Goal: Transaction & Acquisition: Purchase product/service

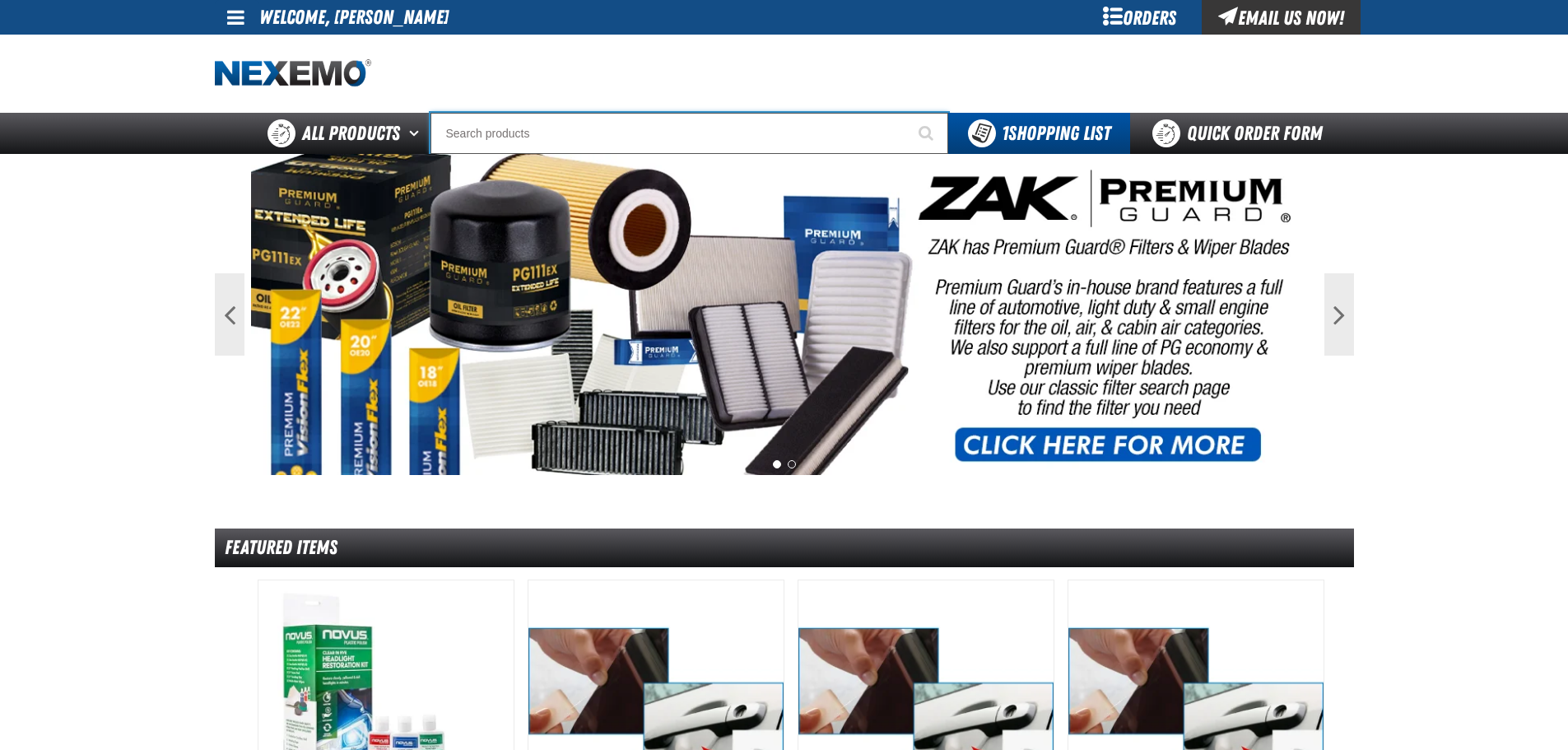
click at [513, 136] on input "Search" at bounding box center [690, 133] width 518 height 42
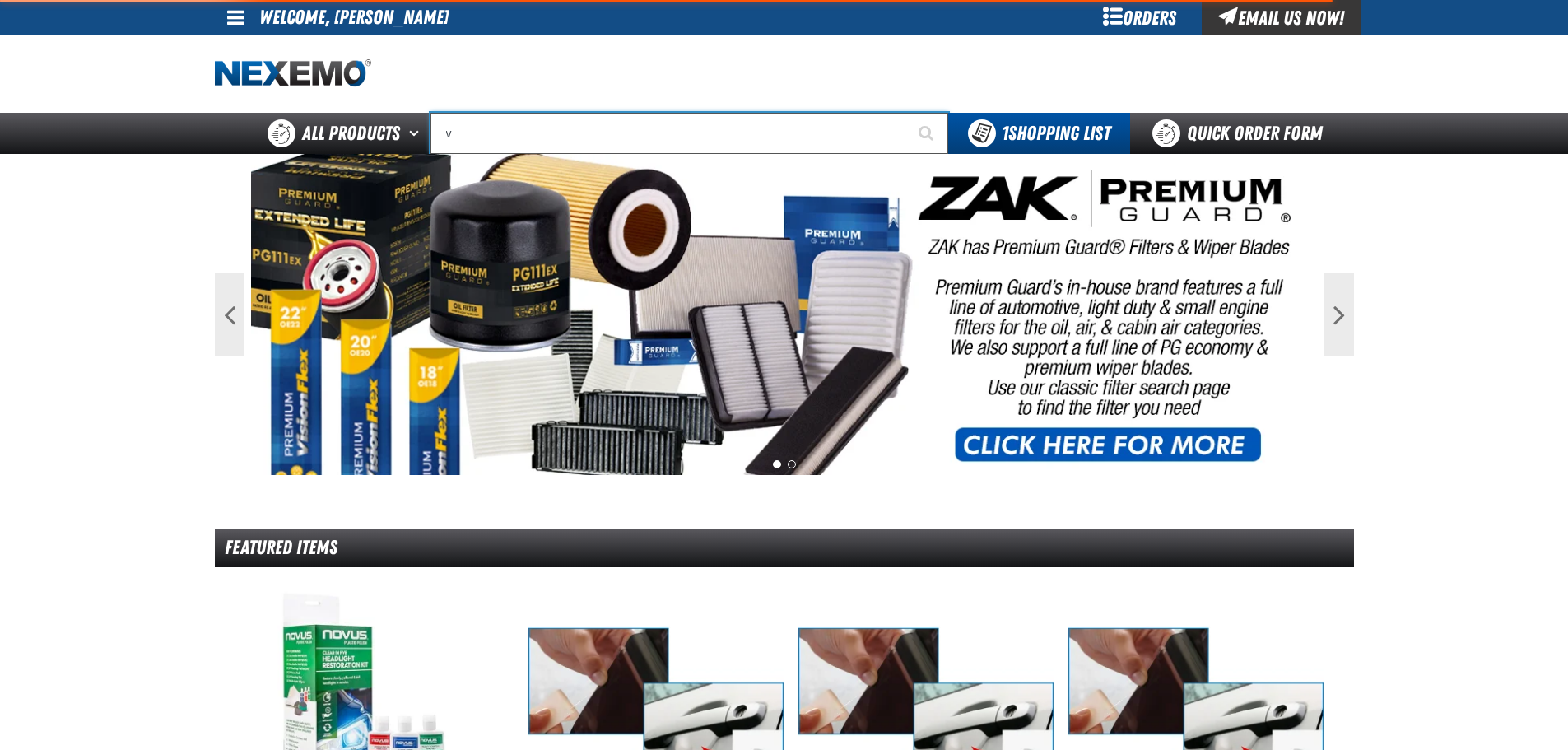
type input "vi"
type input "violet 7000-7999"
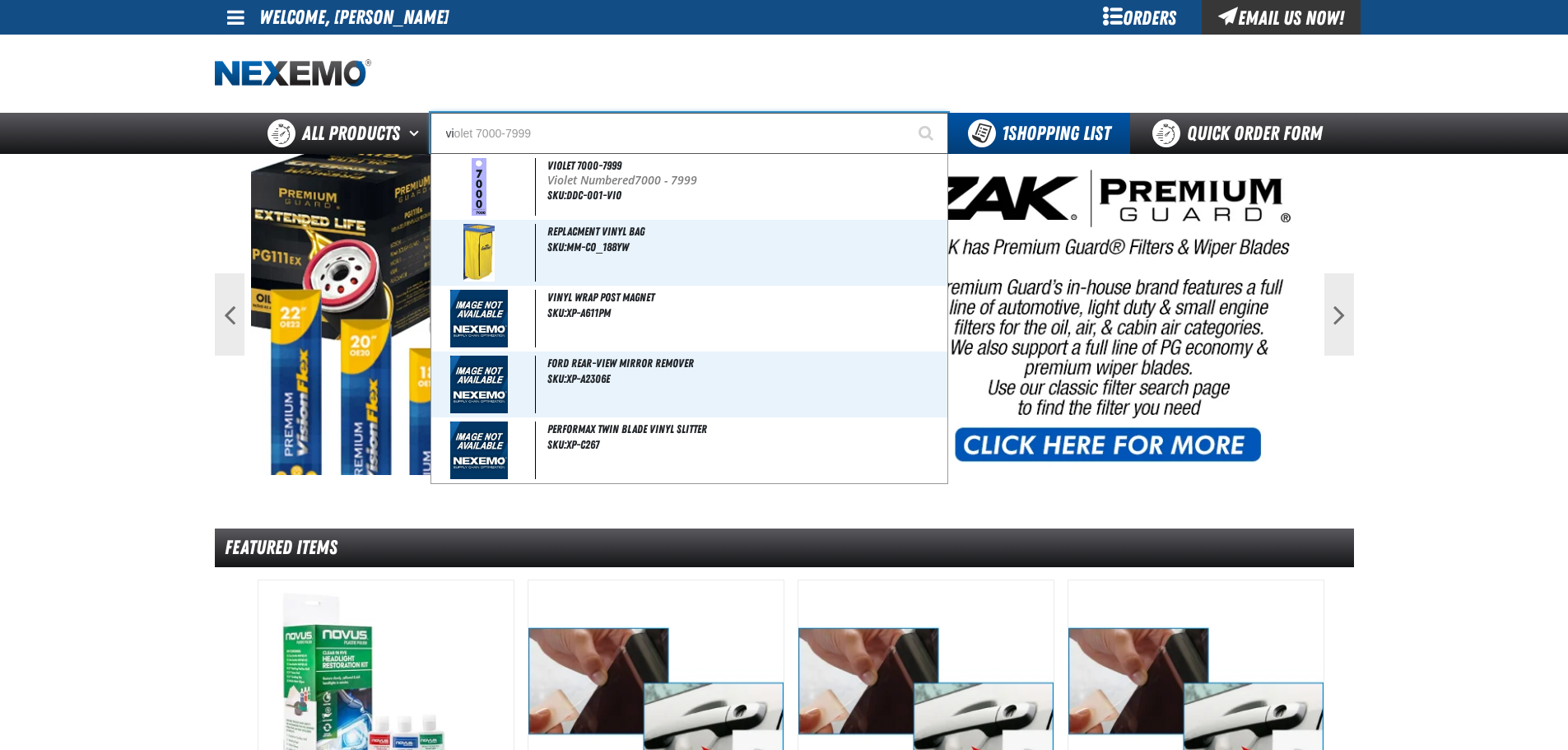
type input "vil"
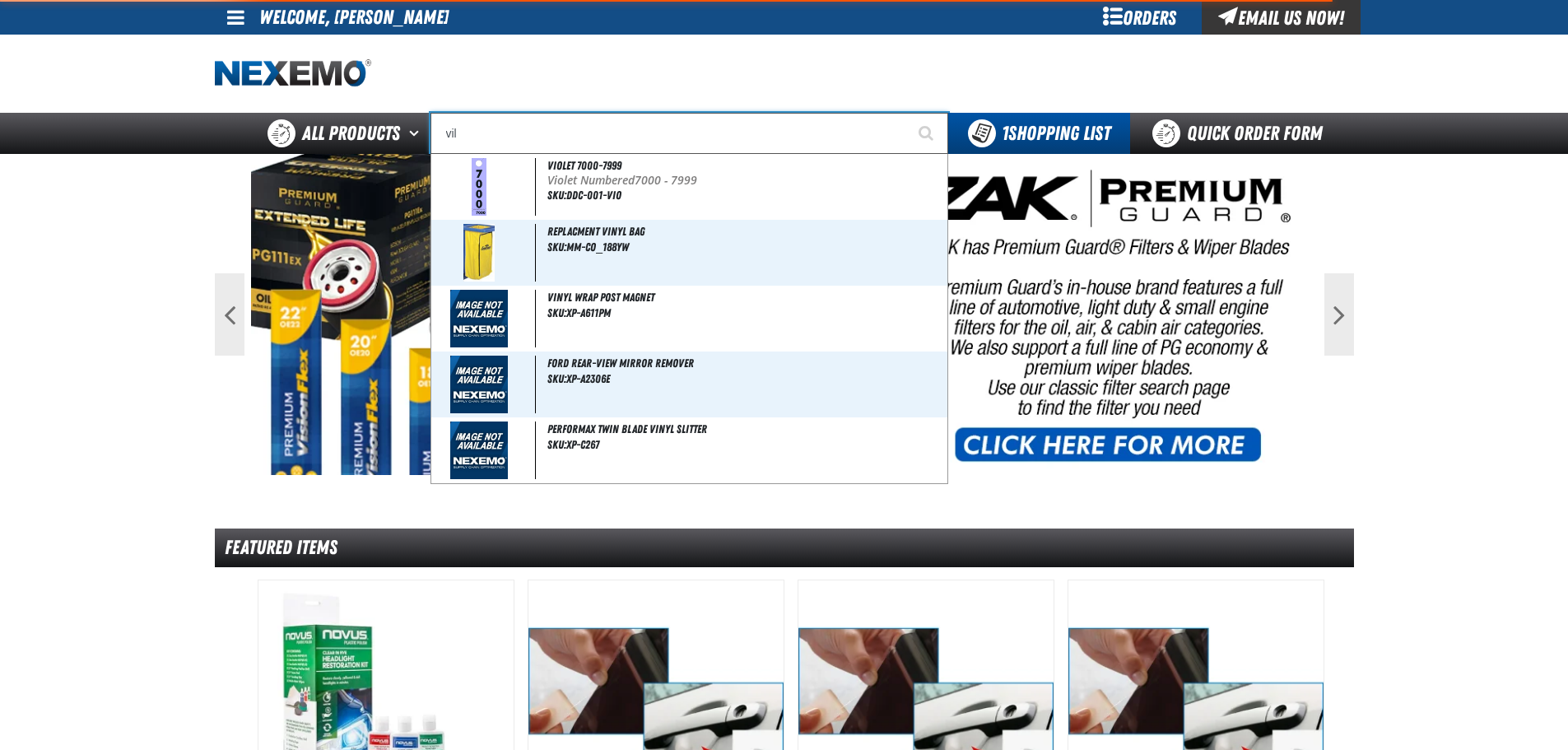
type input "village Pointe Toyota Name Badge"
type input "villa"
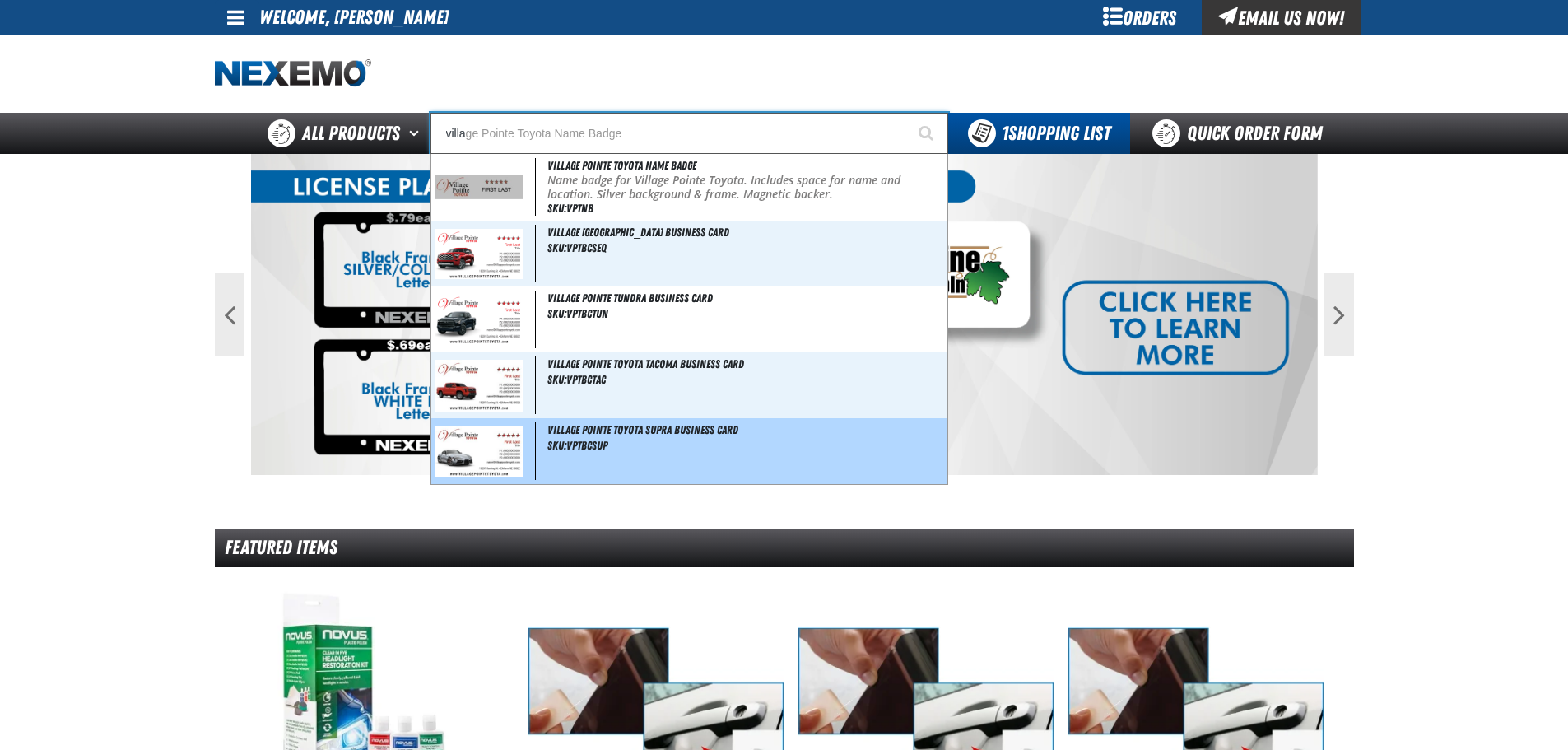
type input "village Pointe Toyota Name Badge"
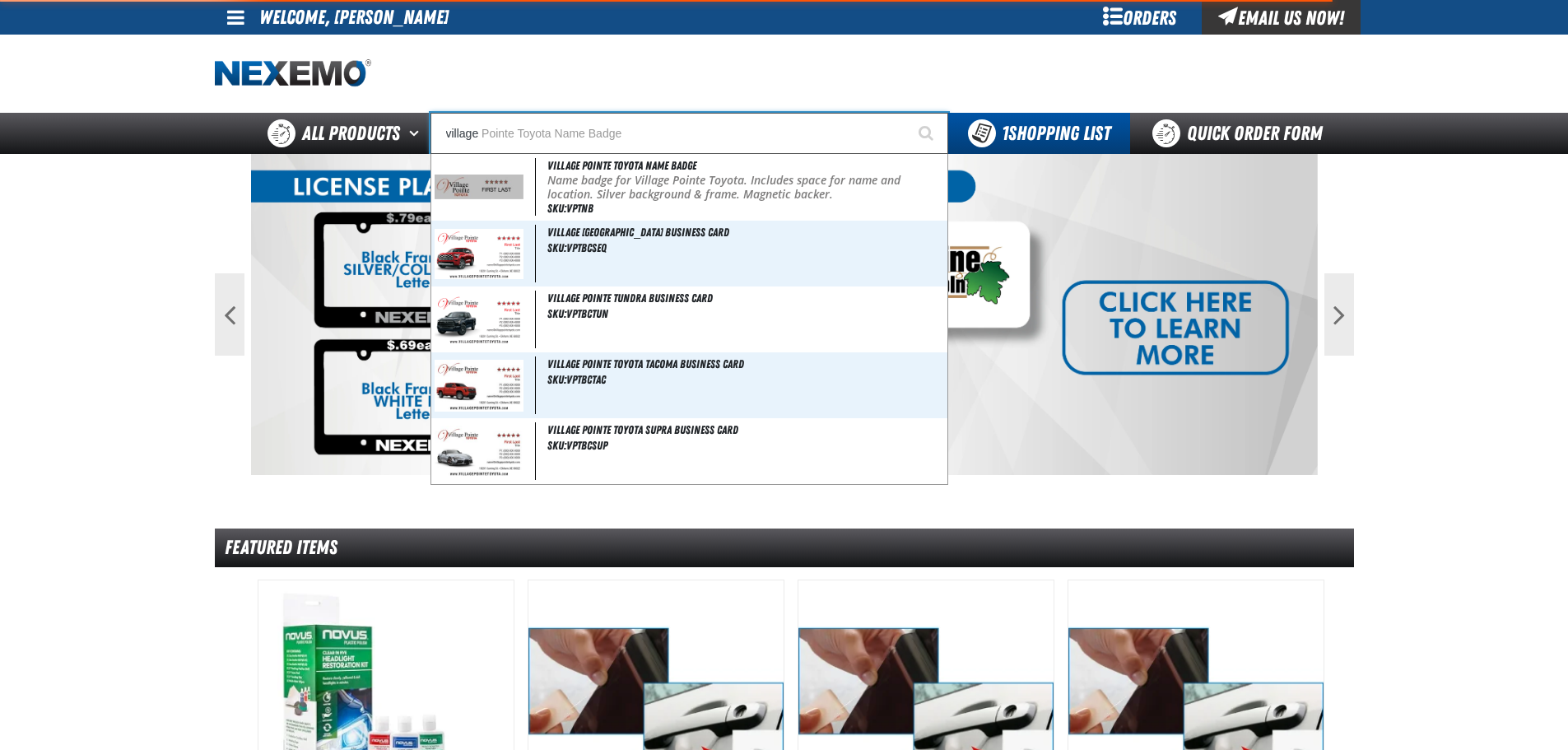
type input "village"
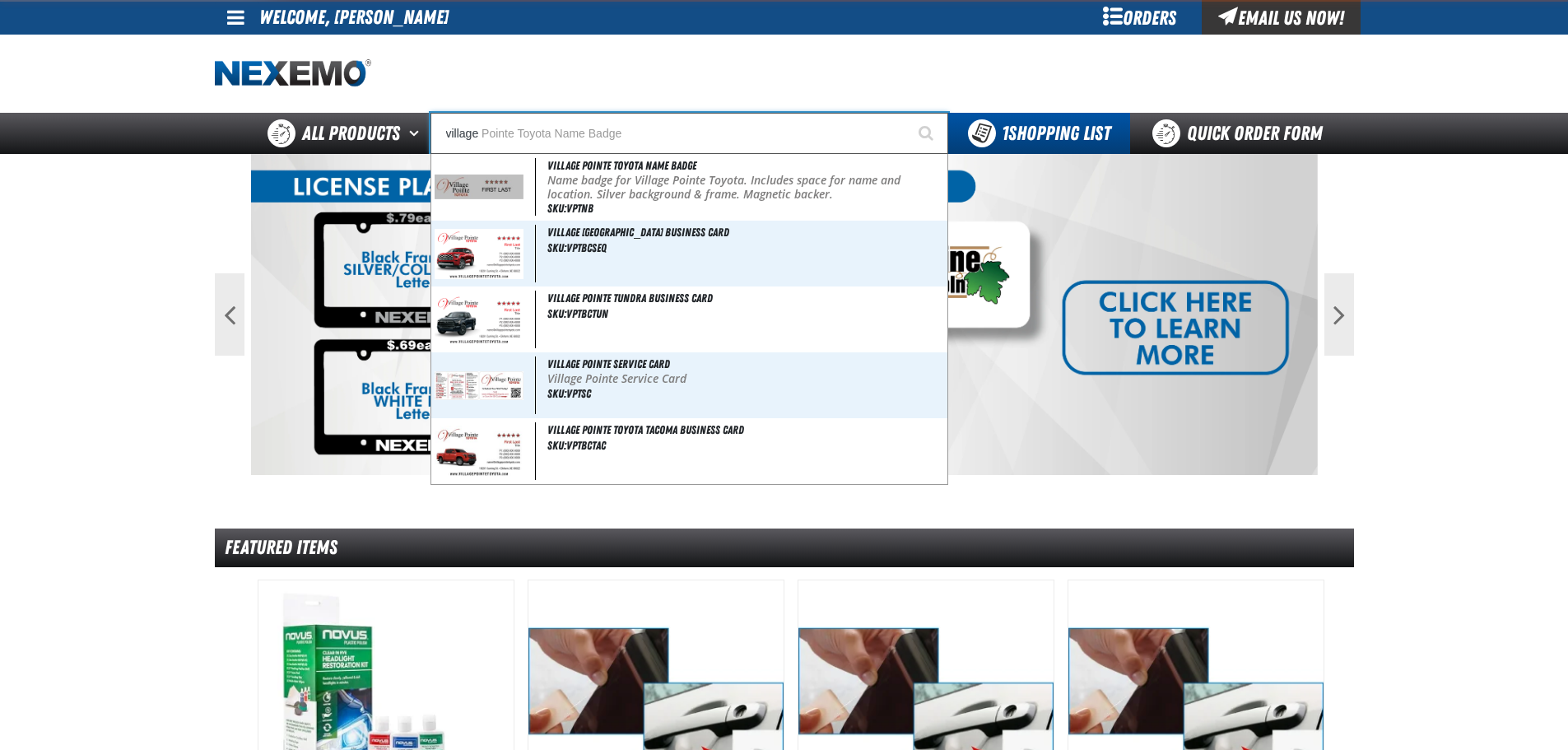
type input "village p"
type input "village pointe Toyota Name Badge"
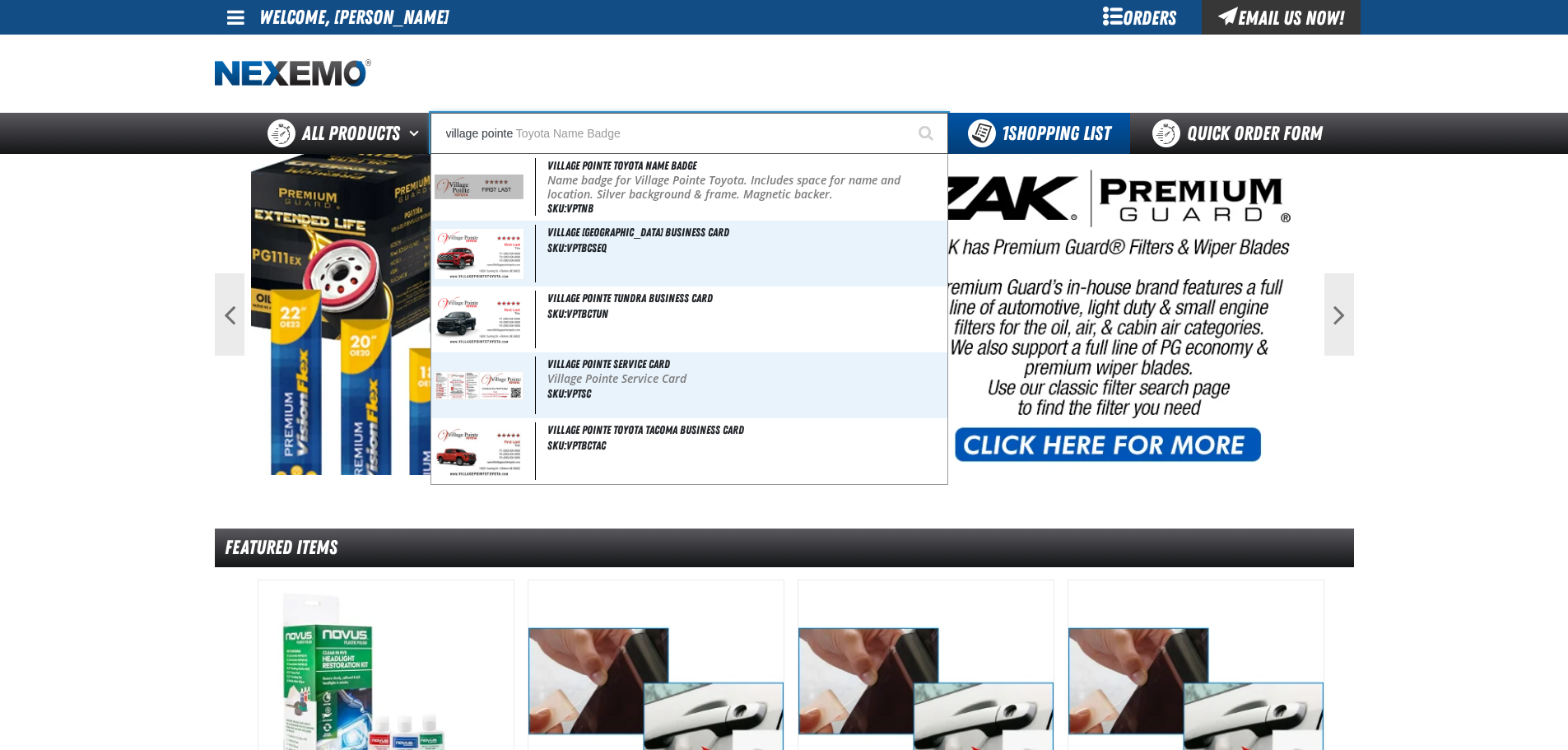
type input "village pointe"
type input "village pointe t"
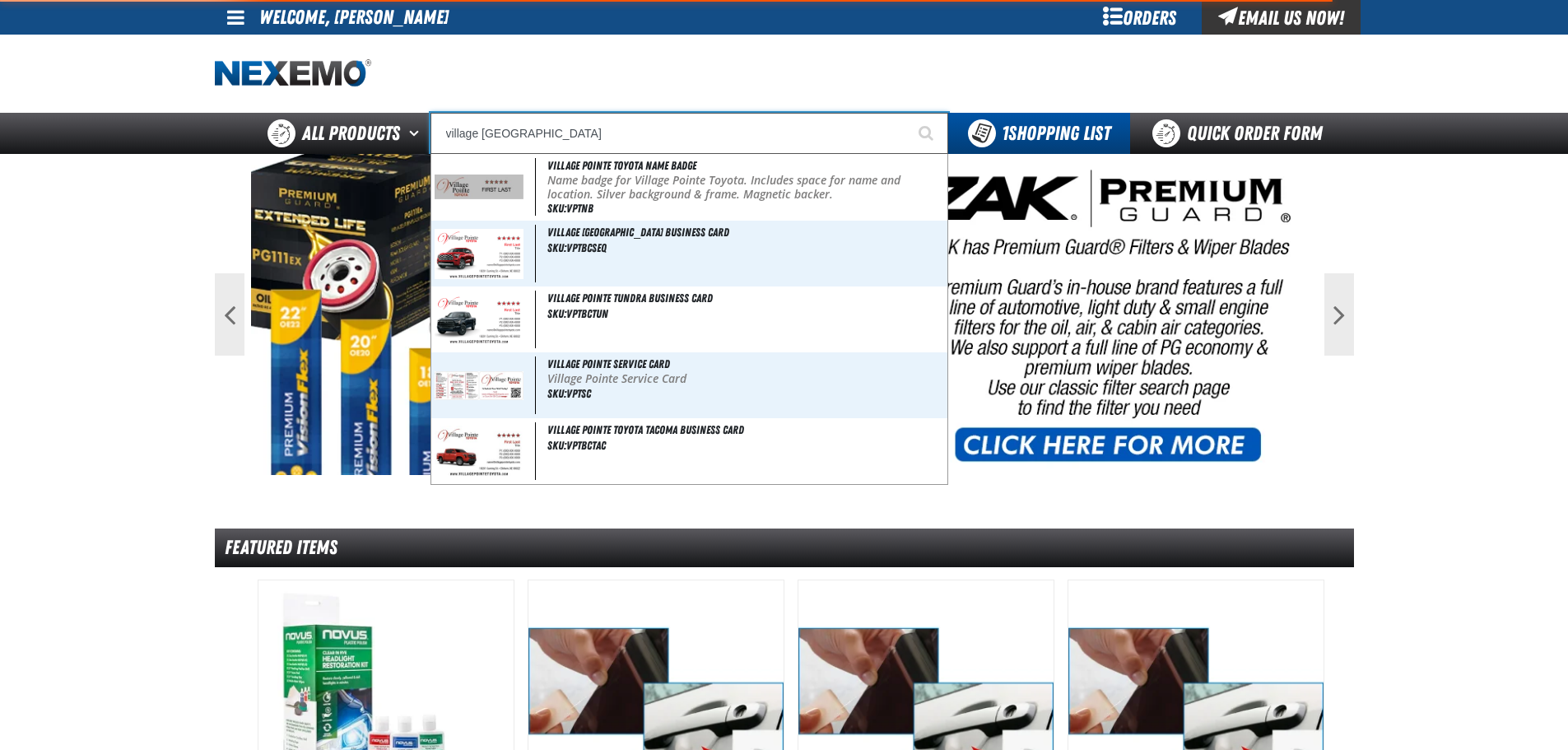
type input "village pointe toyota Name Badge"
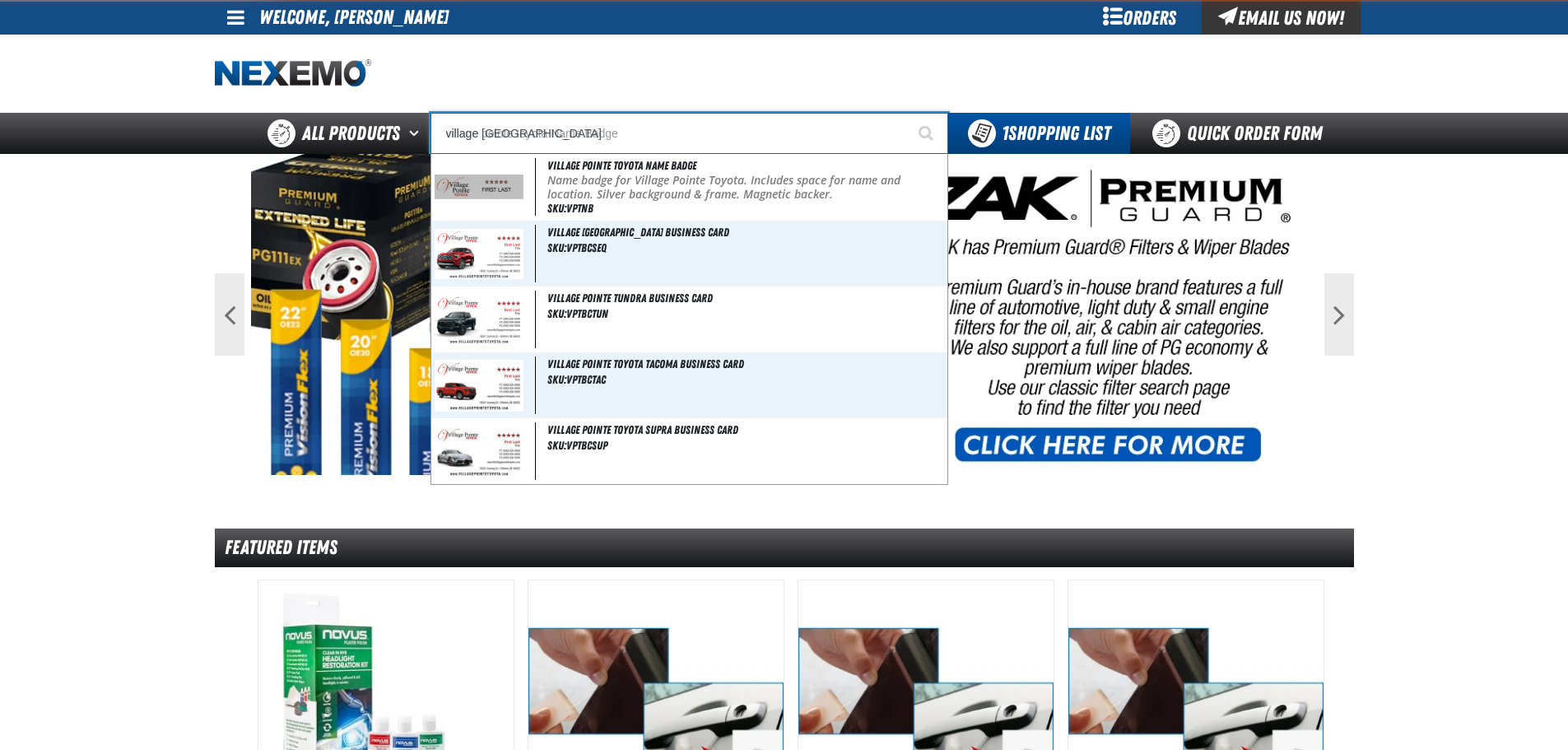
type input "village pointe toyota"
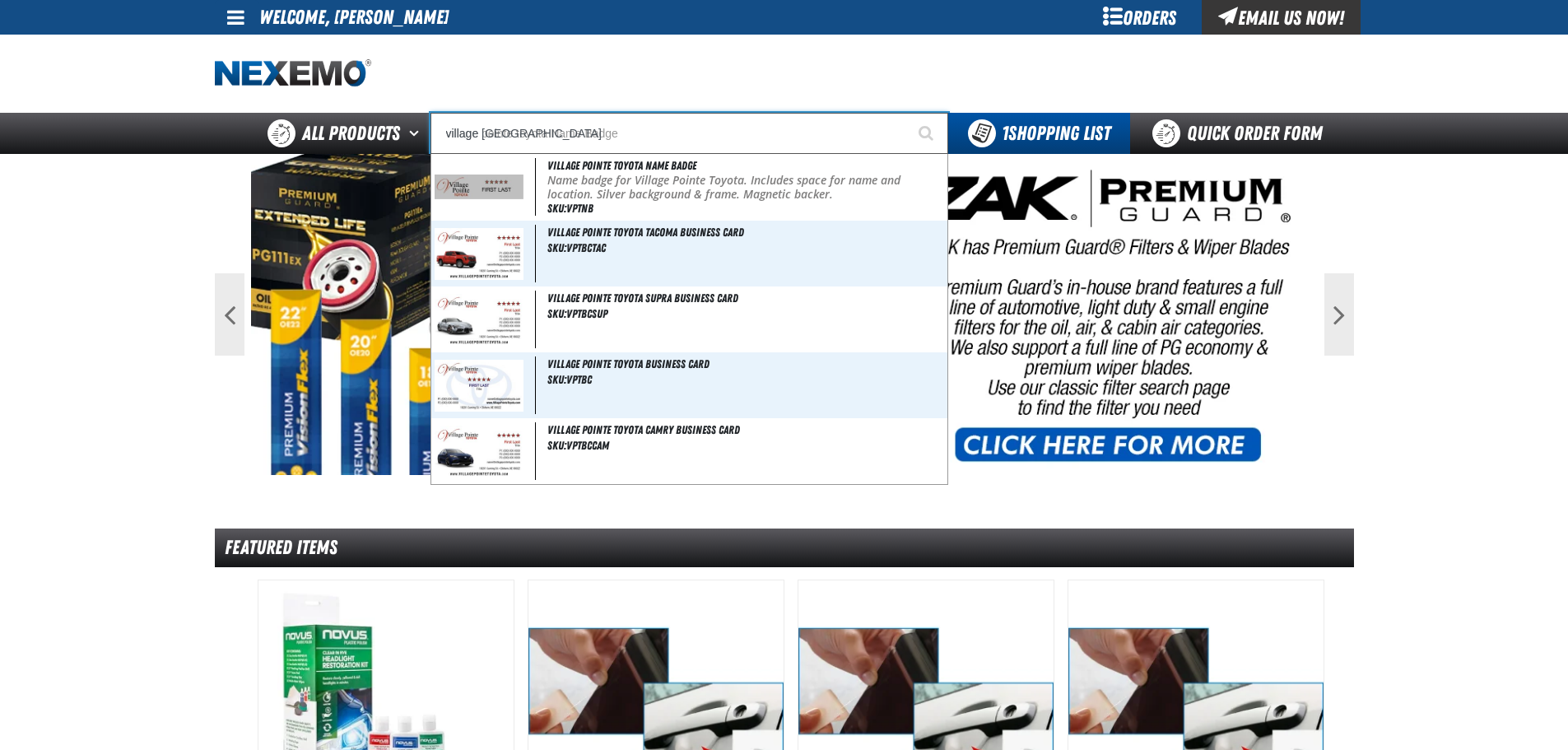
type input "village pointe toyota r"
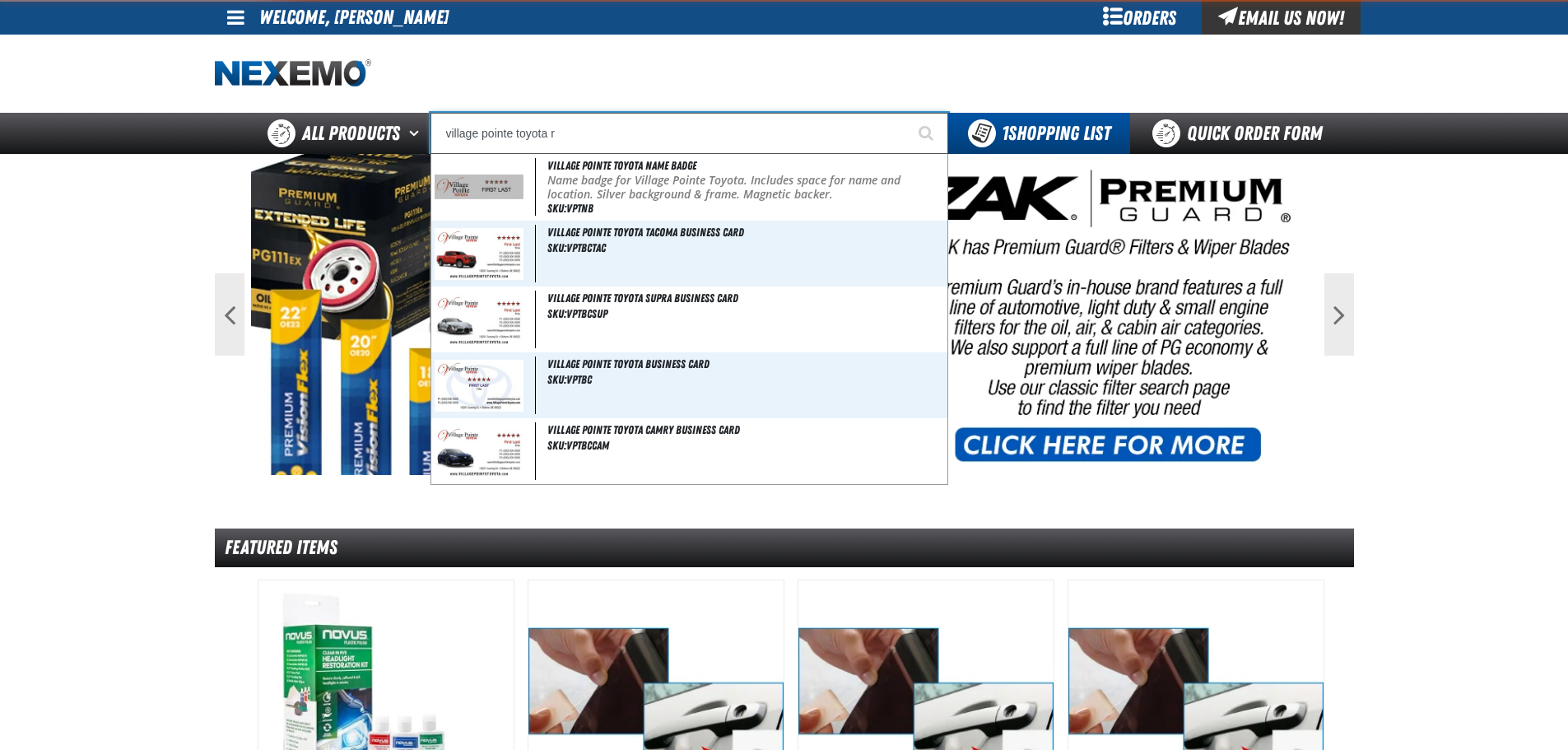
type input "village pointe toyota rav4 Business Card"
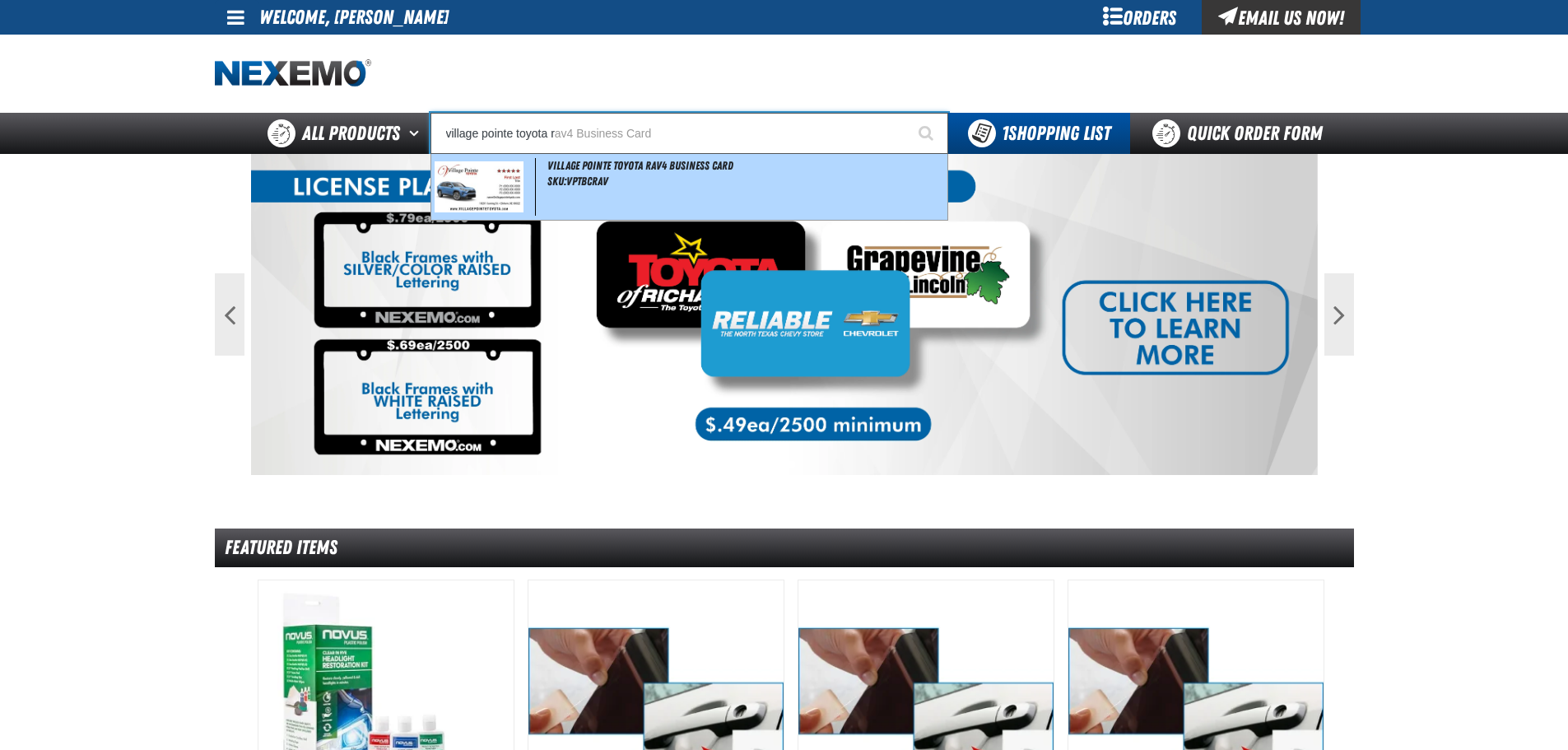
click at [484, 182] on img at bounding box center [479, 187] width 90 height 51
type input "Village Pointe Toyota Rav4 Business Card"
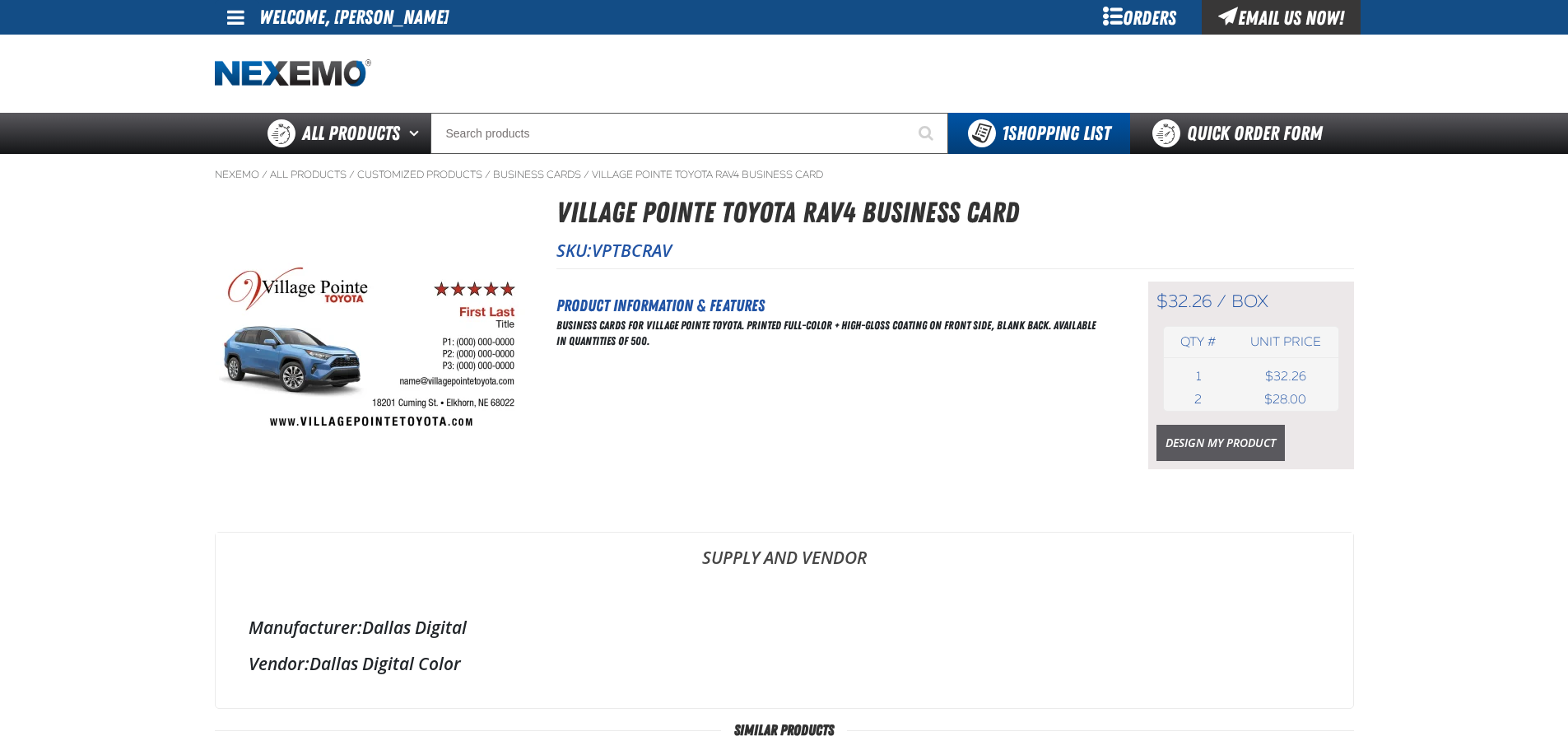
click at [1213, 438] on link "Design My Product" at bounding box center [1221, 443] width 128 height 37
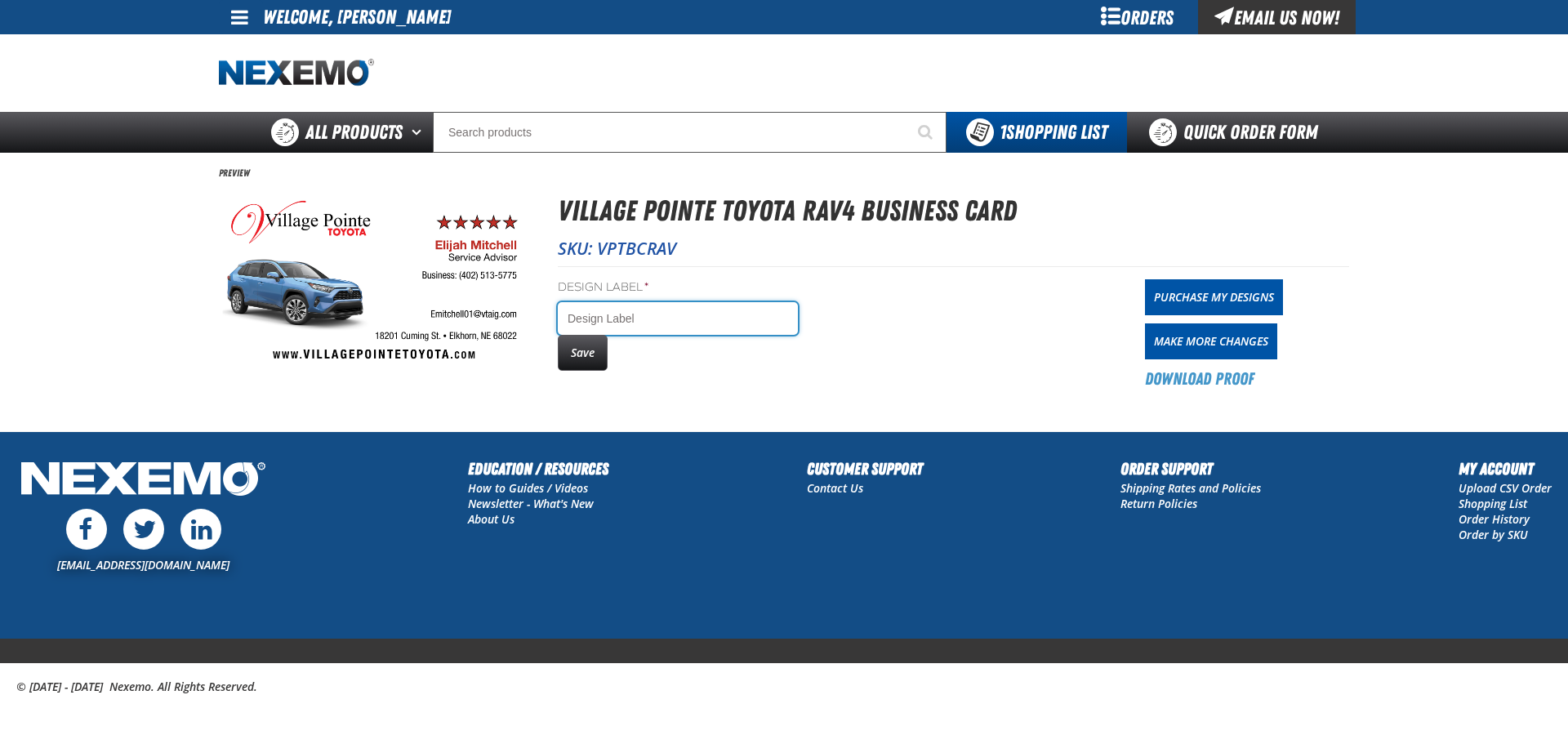
click at [614, 316] on input "Design Label *" at bounding box center [677, 318] width 240 height 32
type input "elijah mitchell"
click at [600, 355] on button "Save" at bounding box center [582, 353] width 50 height 36
click at [1275, 287] on link "Purchase My Designs" at bounding box center [1213, 297] width 138 height 36
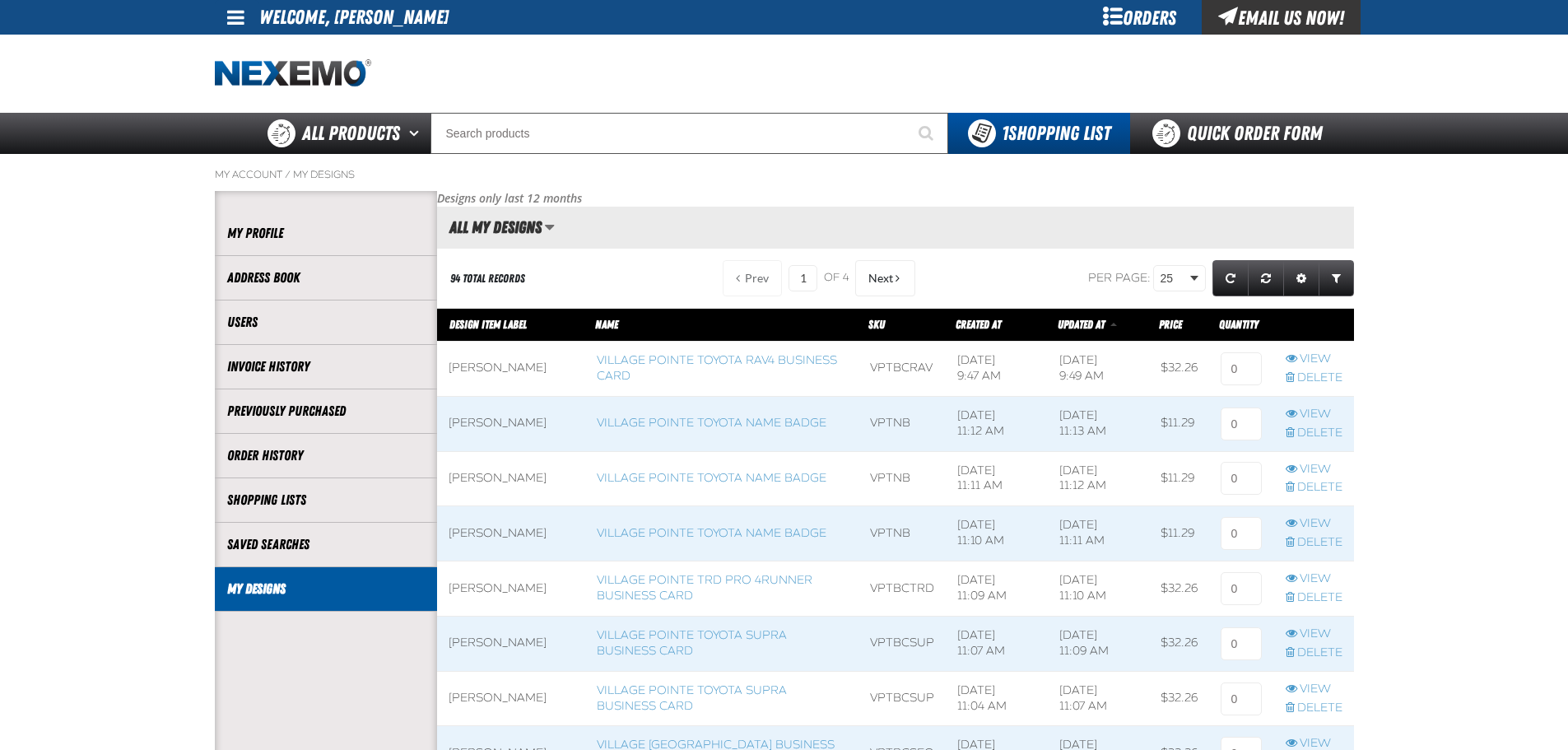
scroll to position [1, 1]
click at [1240, 369] on input at bounding box center [1242, 369] width 41 height 33
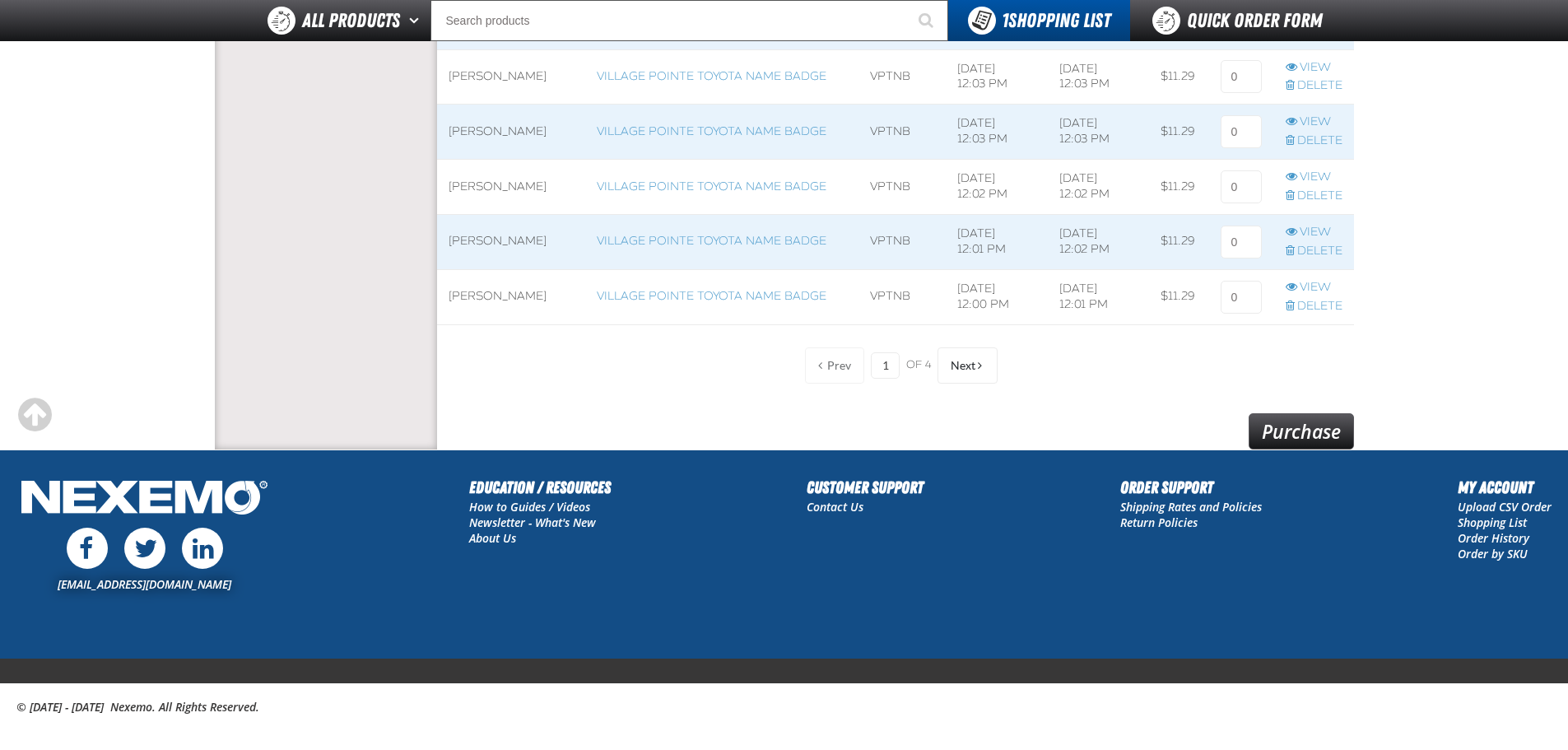
scroll to position [1365, 0]
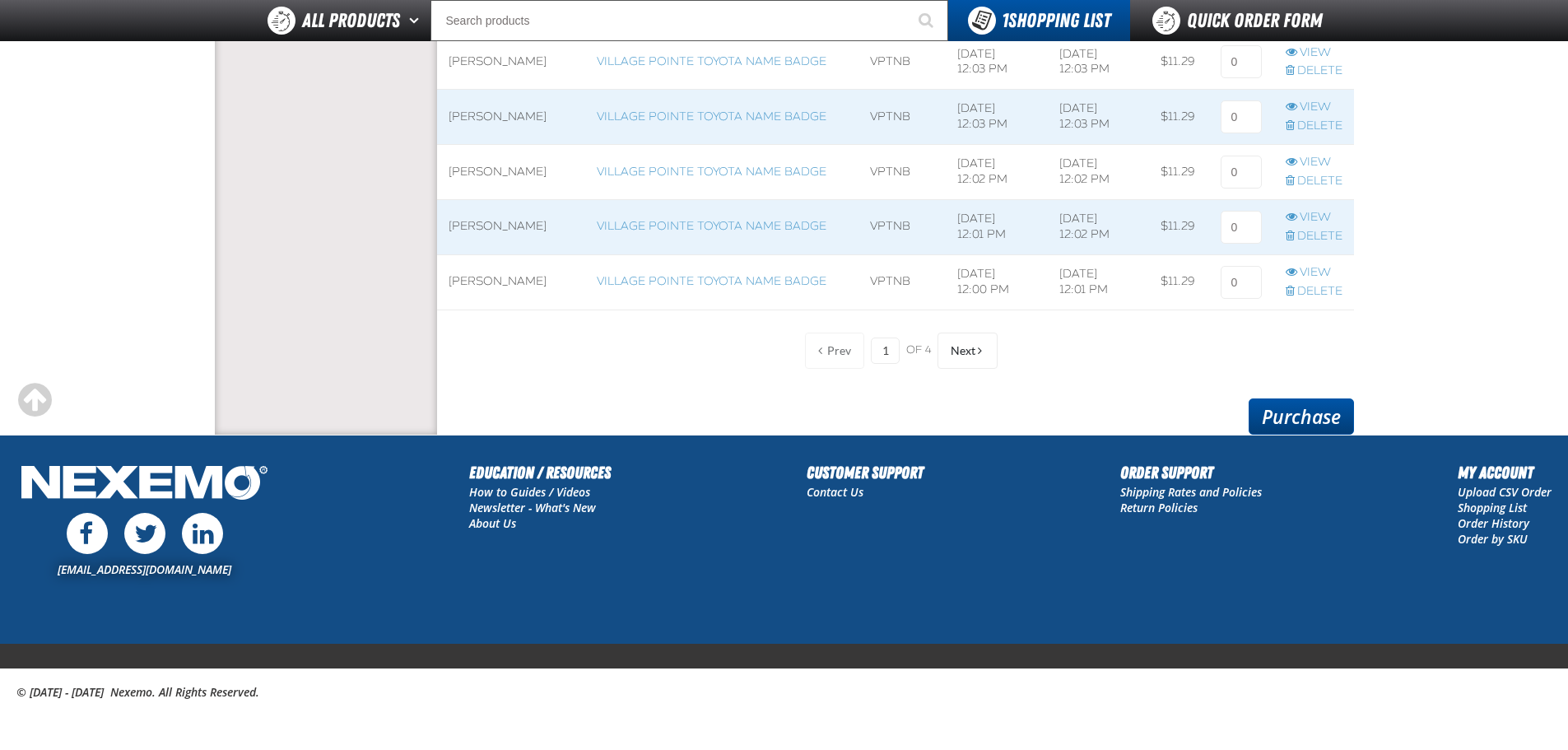
type input "1"
click at [1326, 416] on link "Purchase" at bounding box center [1301, 416] width 106 height 37
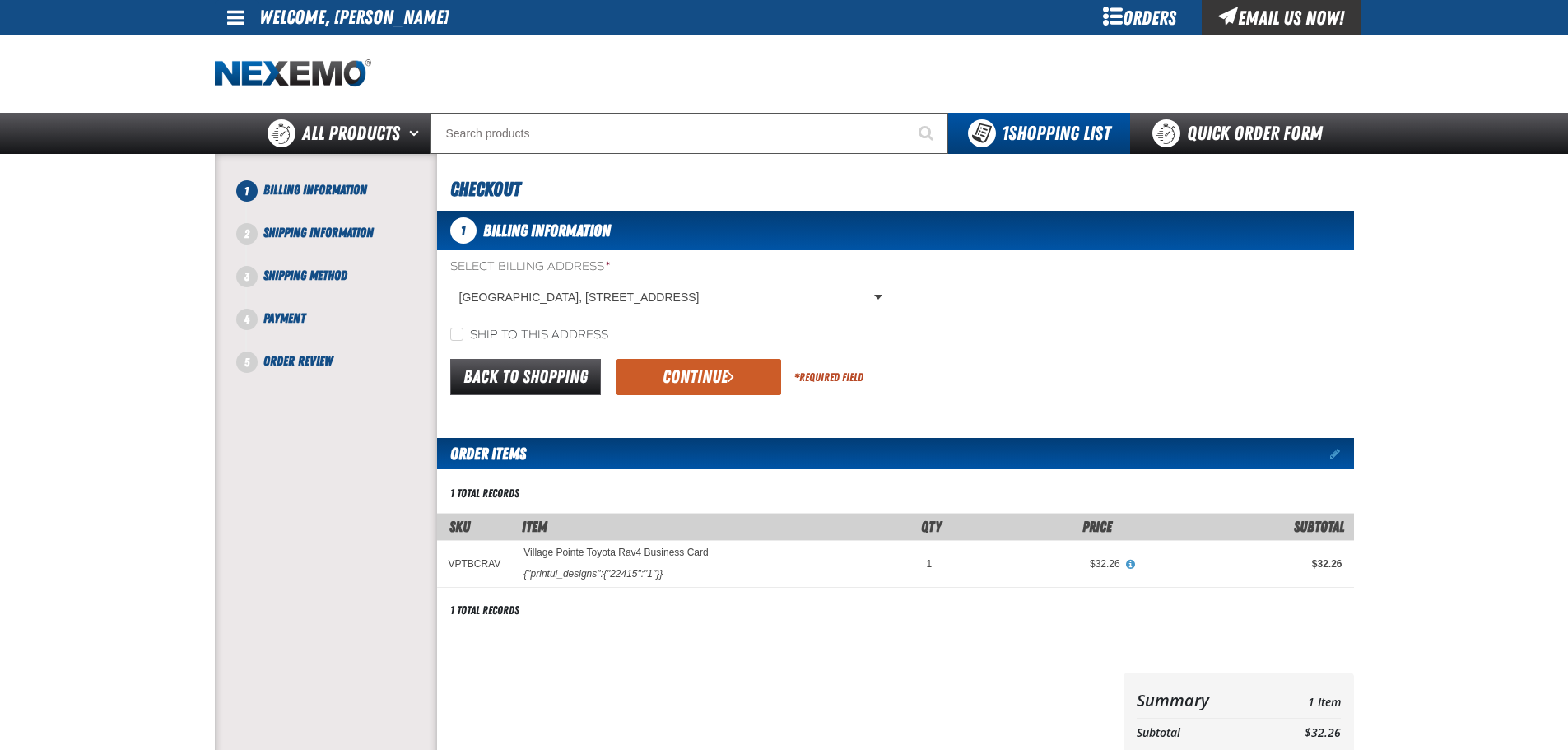
click at [521, 329] on label "Ship to this address" at bounding box center [530, 336] width 158 height 16
click at [463, 329] on input "Ship to this address" at bounding box center [456, 334] width 13 height 13
checkbox input "true"
click at [657, 375] on button "Continue" at bounding box center [699, 376] width 165 height 37
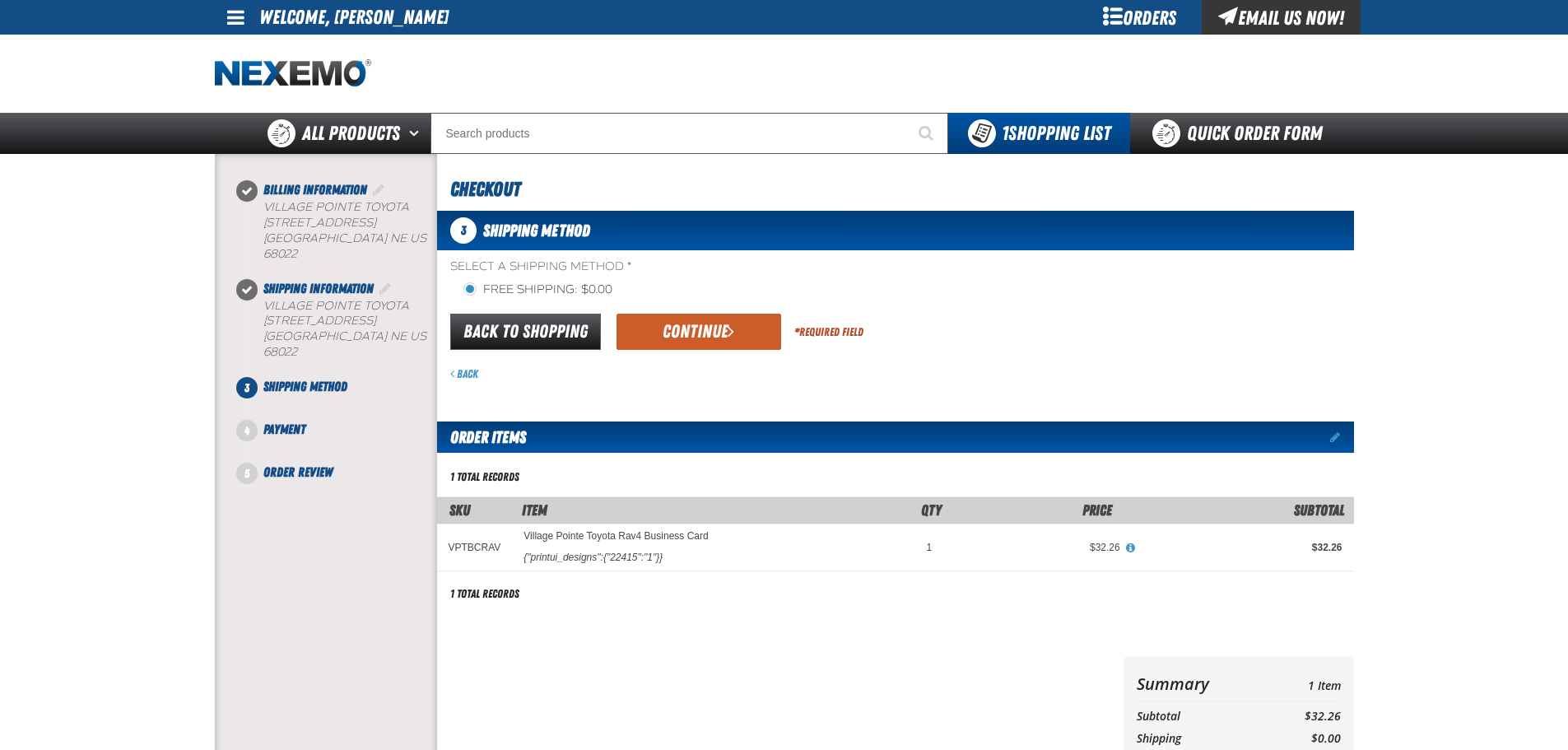
click at [722, 336] on button "Continue" at bounding box center [699, 331] width 165 height 37
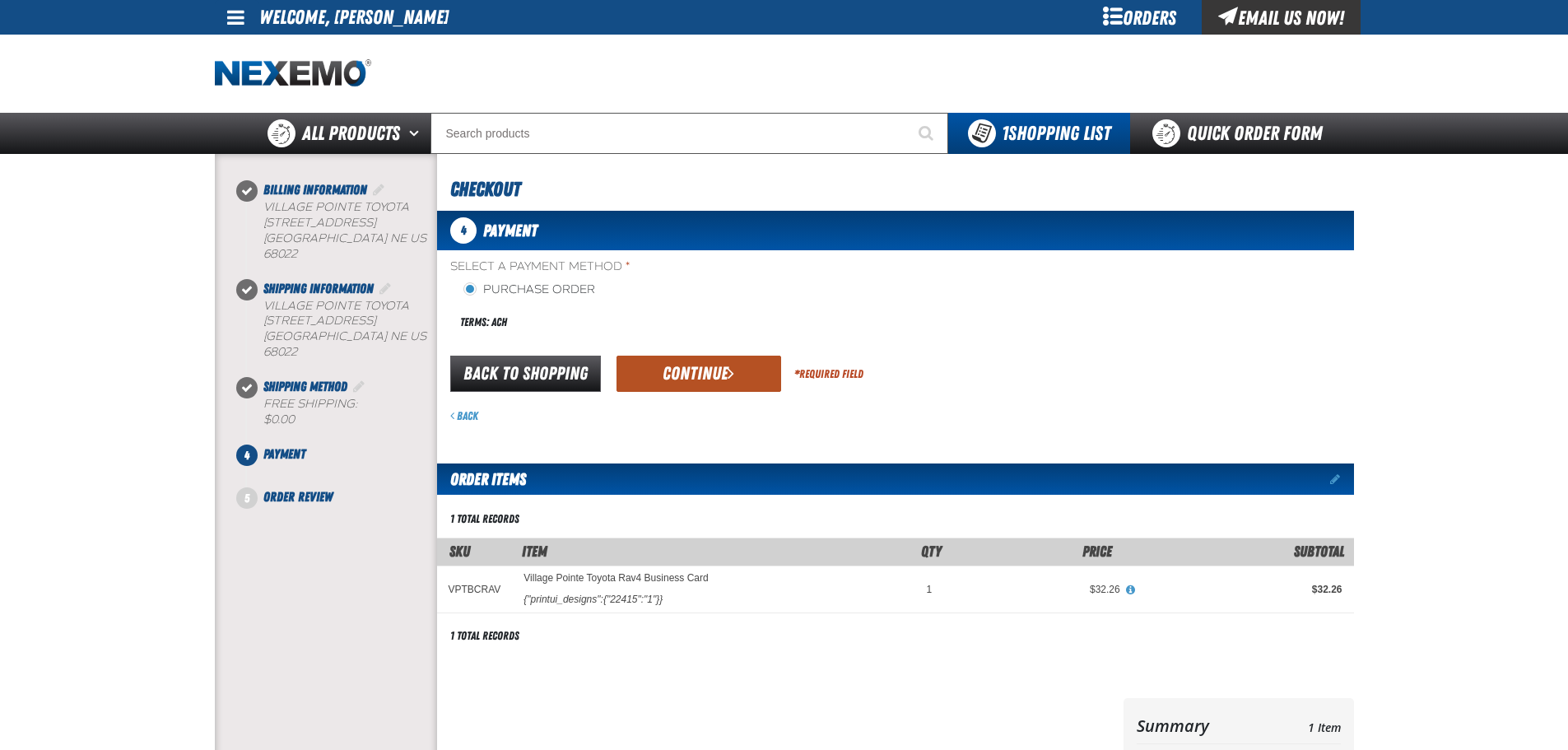
click at [655, 377] on button "Continue" at bounding box center [699, 374] width 165 height 37
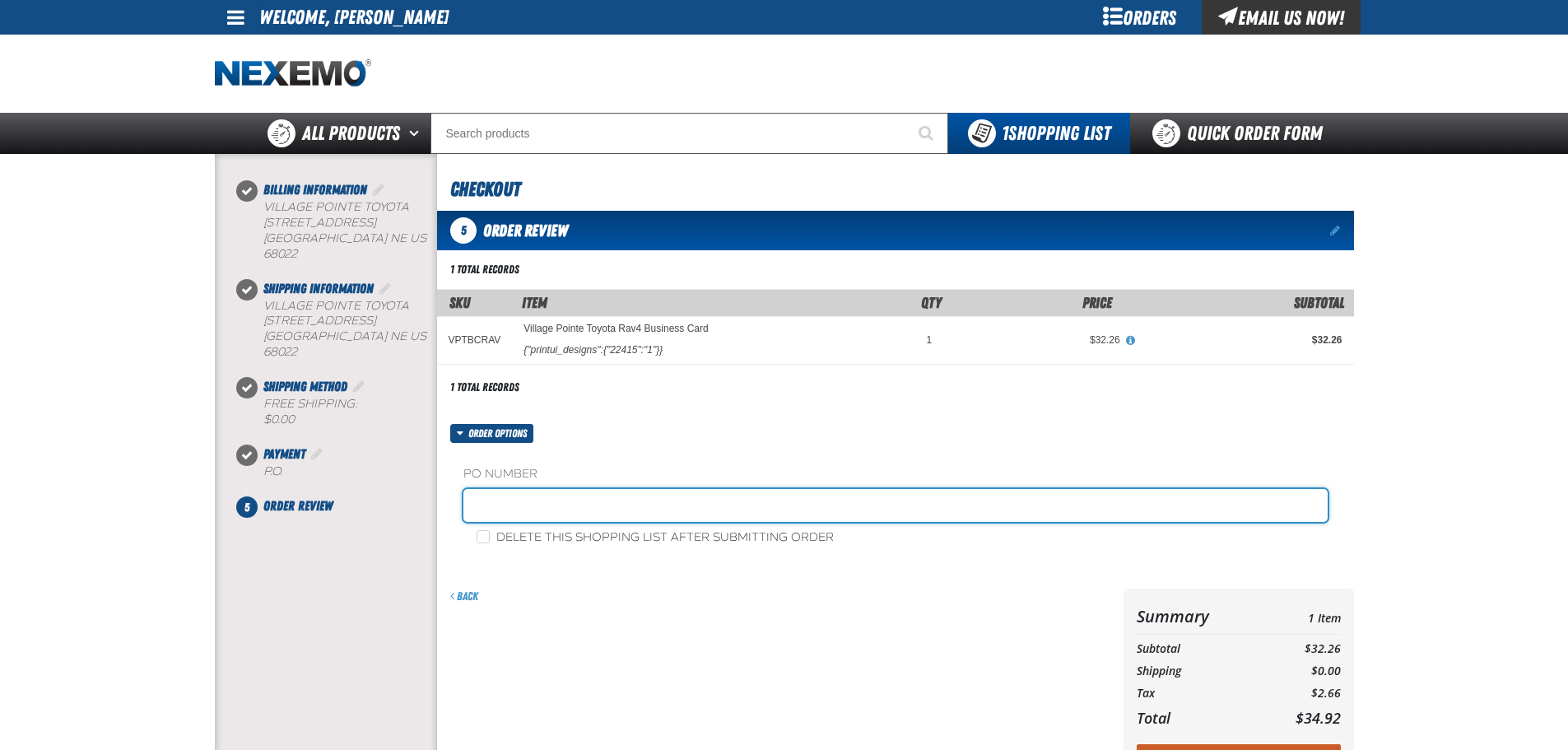
click at [585, 501] on input "text" at bounding box center [895, 505] width 865 height 33
type input "service"
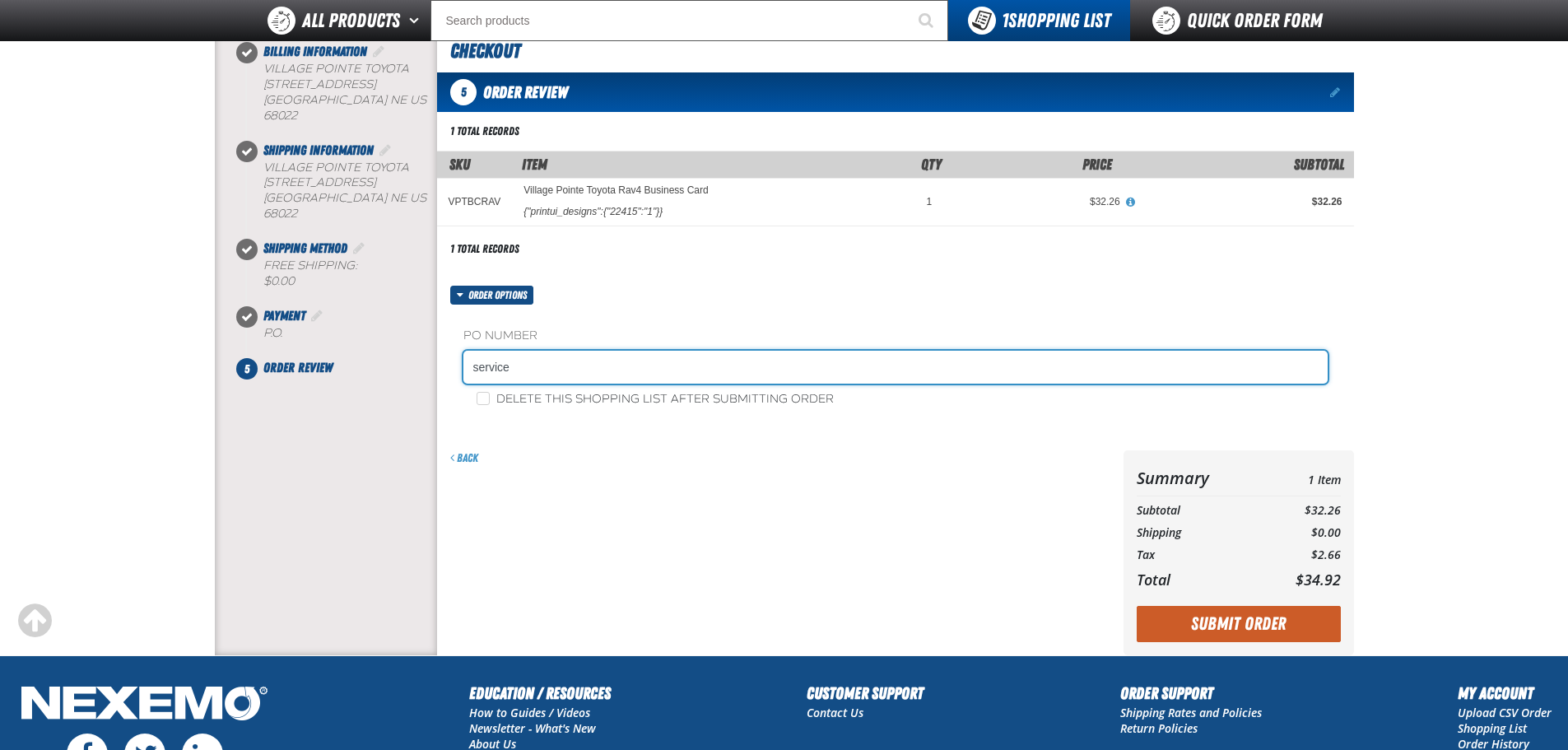
scroll to position [247, 0]
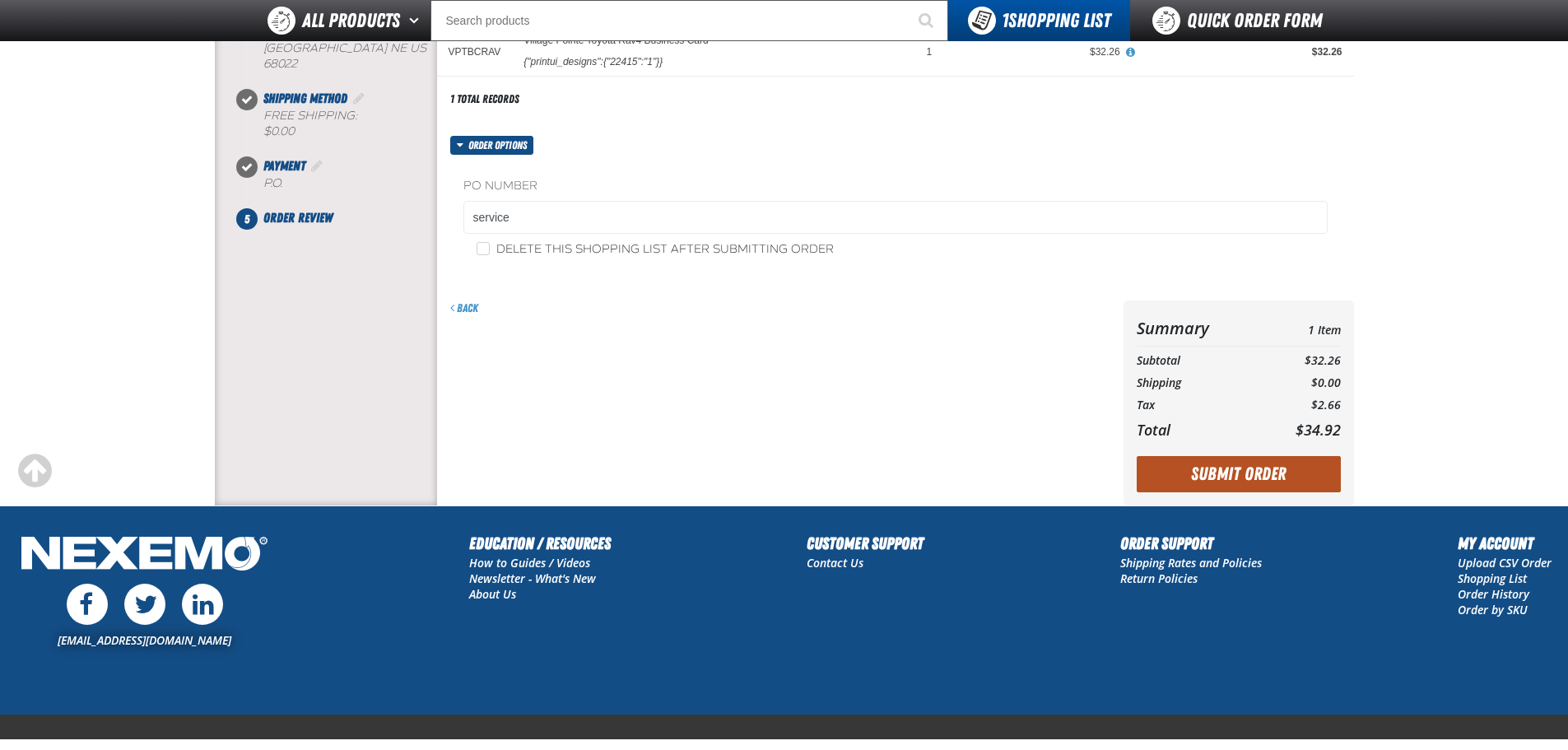
click at [1207, 476] on button "Submit Order" at bounding box center [1239, 474] width 205 height 37
